Goal: Task Accomplishment & Management: Manage account settings

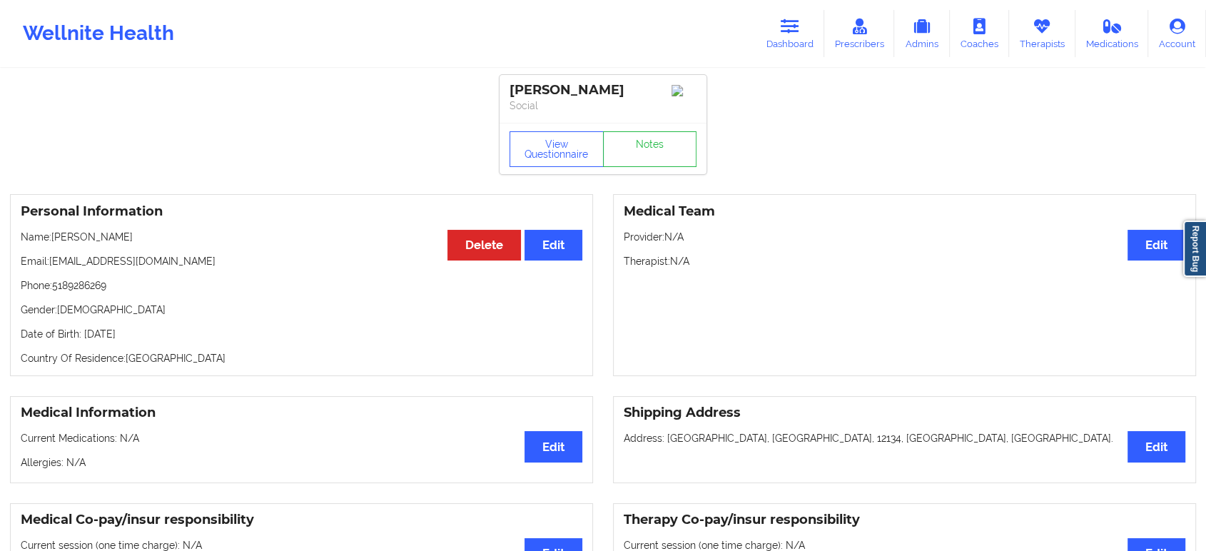
click at [807, 21] on link "Dashboard" at bounding box center [790, 33] width 69 height 47
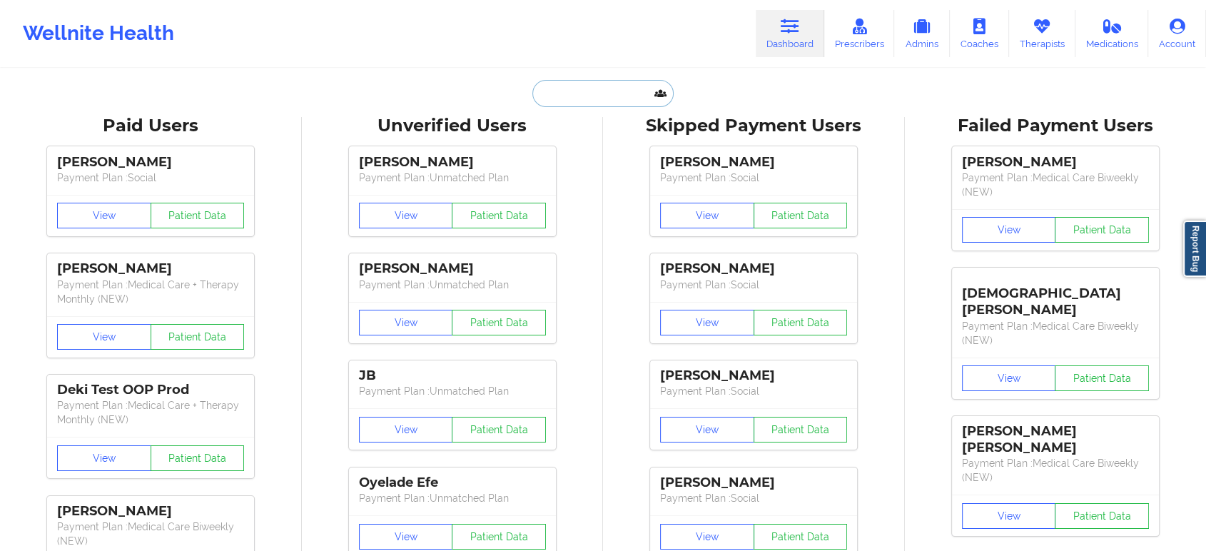
click at [619, 93] on input "text" at bounding box center [602, 93] width 141 height 27
paste input "[EMAIL_ADDRESS][DOMAIN_NAME]"
type input "[EMAIL_ADDRESS][DOMAIN_NAME]"
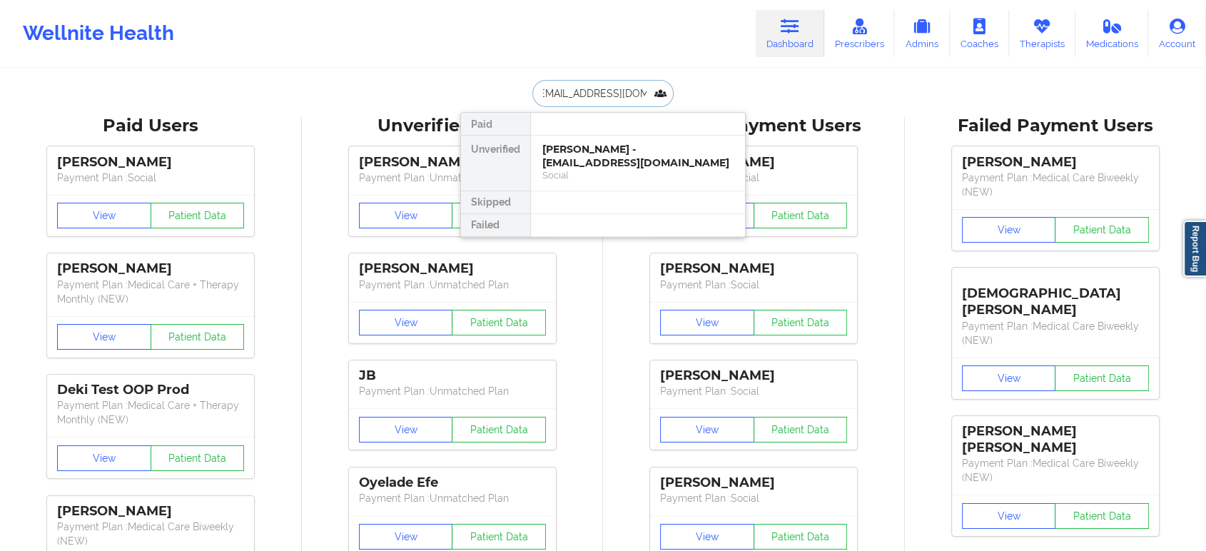
click at [609, 163] on div "[PERSON_NAME] - [EMAIL_ADDRESS][DOMAIN_NAME]" at bounding box center [637, 156] width 191 height 26
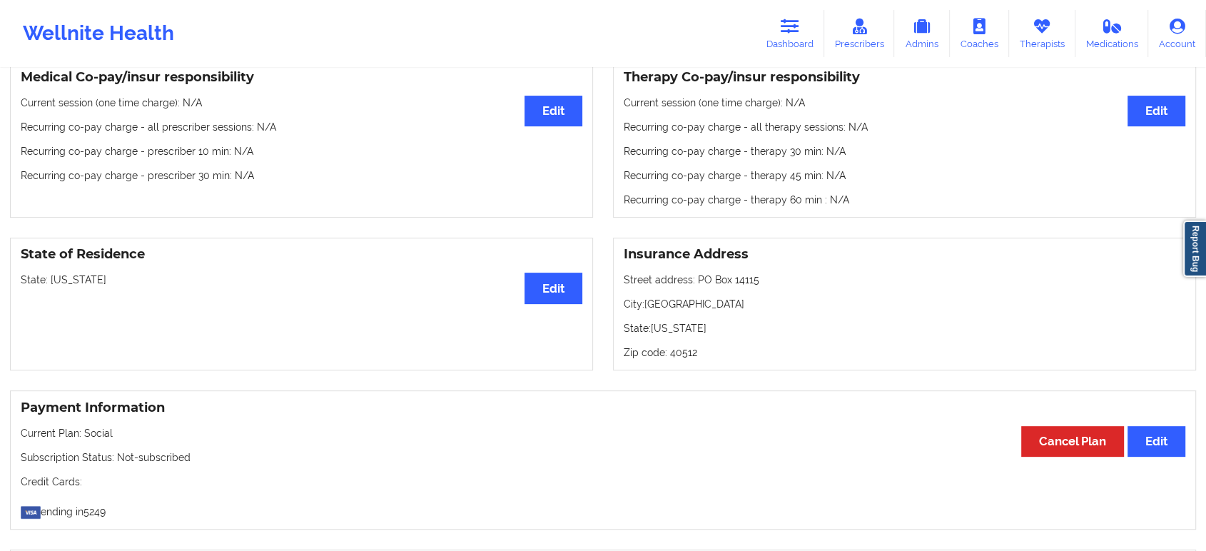
scroll to position [470, 0]
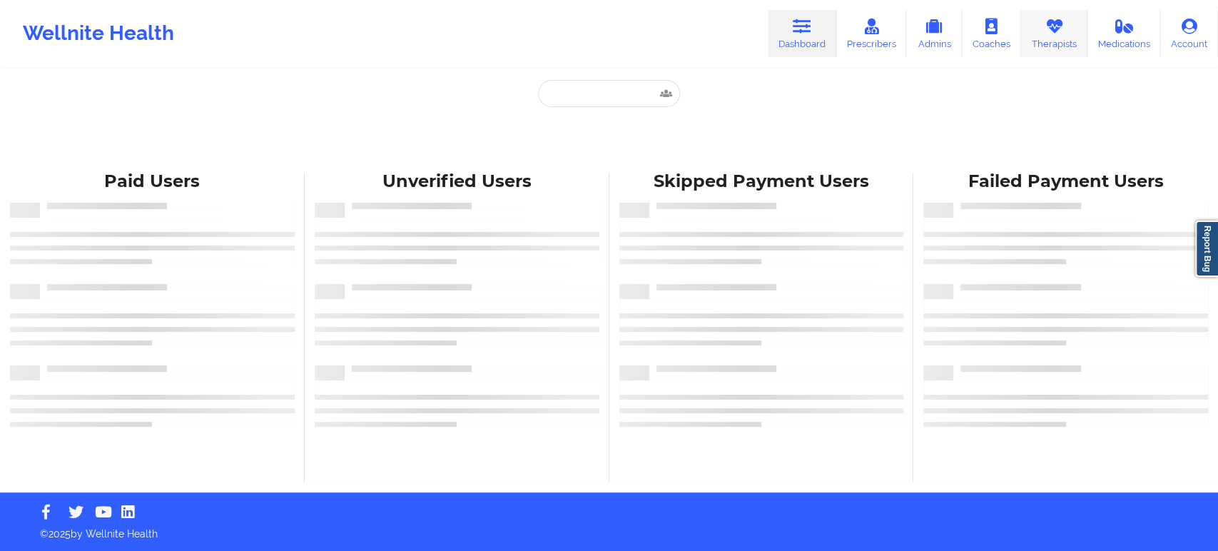
click at [1056, 37] on link "Therapists" at bounding box center [1054, 33] width 66 height 47
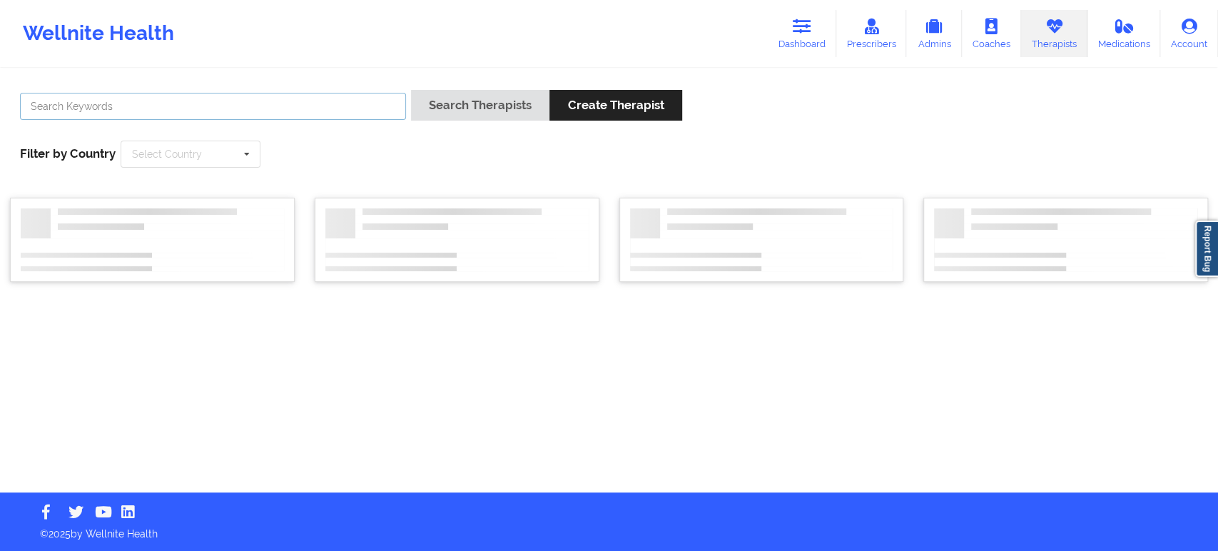
click at [278, 107] on input "text" at bounding box center [213, 106] width 386 height 27
paste input "[PERSON_NAME] -"
type input "[PERSON_NAME]"
click at [411, 90] on button "Search Therapists" at bounding box center [480, 105] width 138 height 31
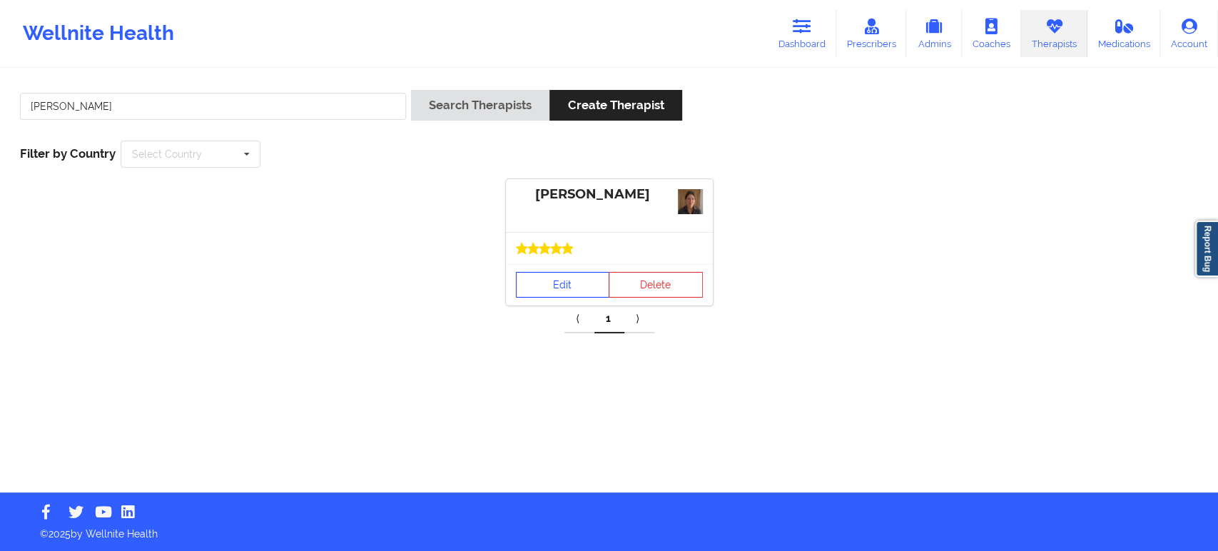
click at [564, 291] on link "Edit" at bounding box center [563, 285] width 94 height 26
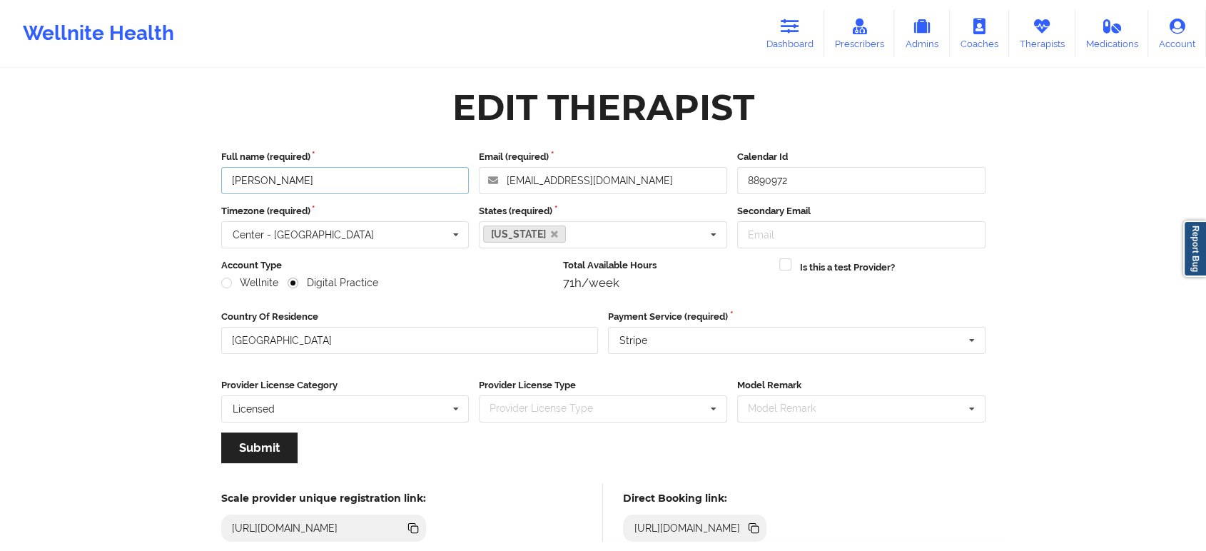
click at [338, 187] on input "[PERSON_NAME]" at bounding box center [345, 180] width 248 height 27
click at [759, 526] on icon at bounding box center [754, 529] width 7 height 7
